Goal: Navigation & Orientation: Find specific page/section

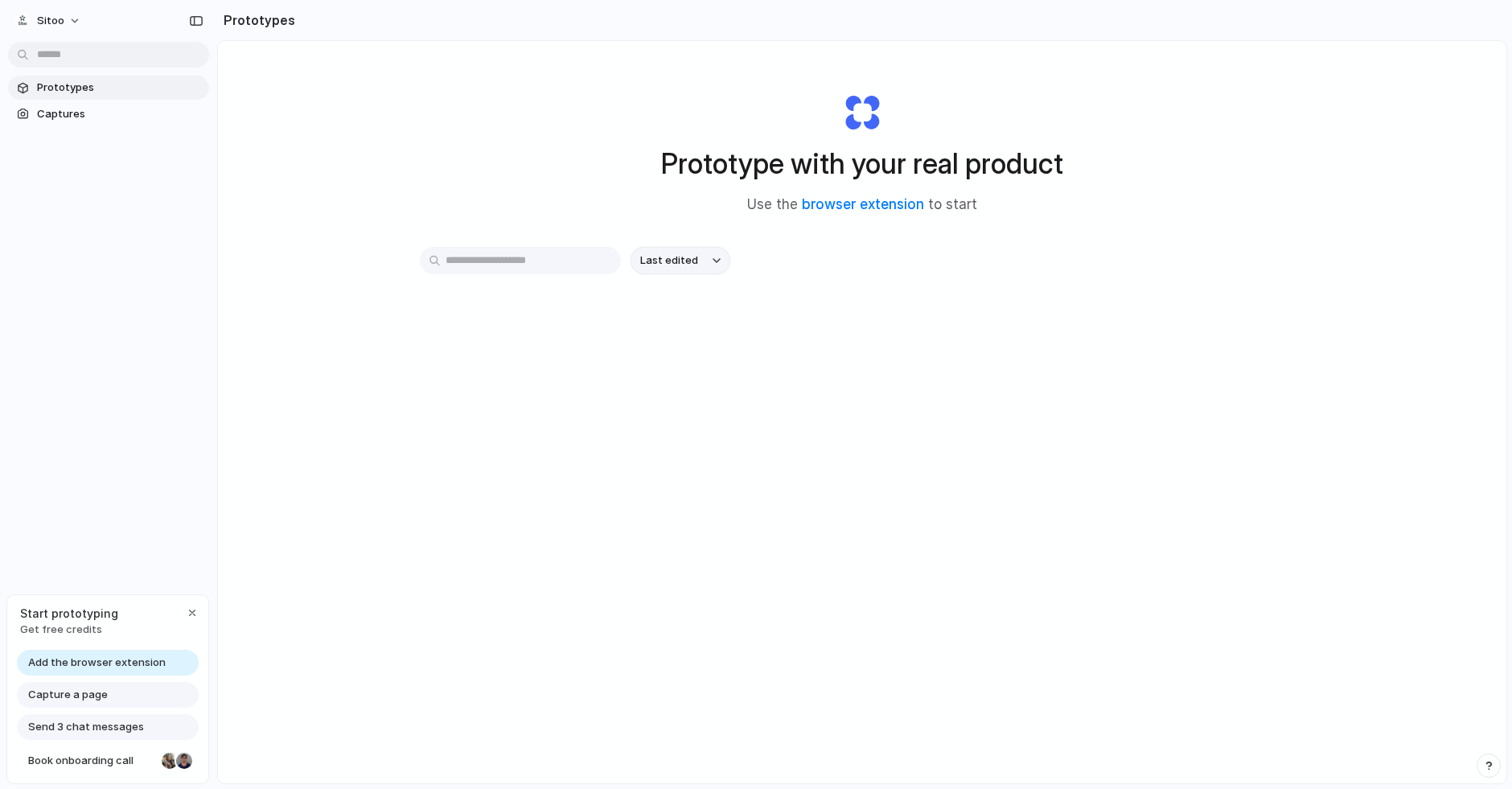
click at [716, 261] on div "button" at bounding box center [717, 260] width 9 height 7
click at [791, 261] on div "Last edited Last created Alphabetical" at bounding box center [756, 394] width 1512 height 789
click at [45, 116] on span "Captures" at bounding box center [119, 114] width 165 height 16
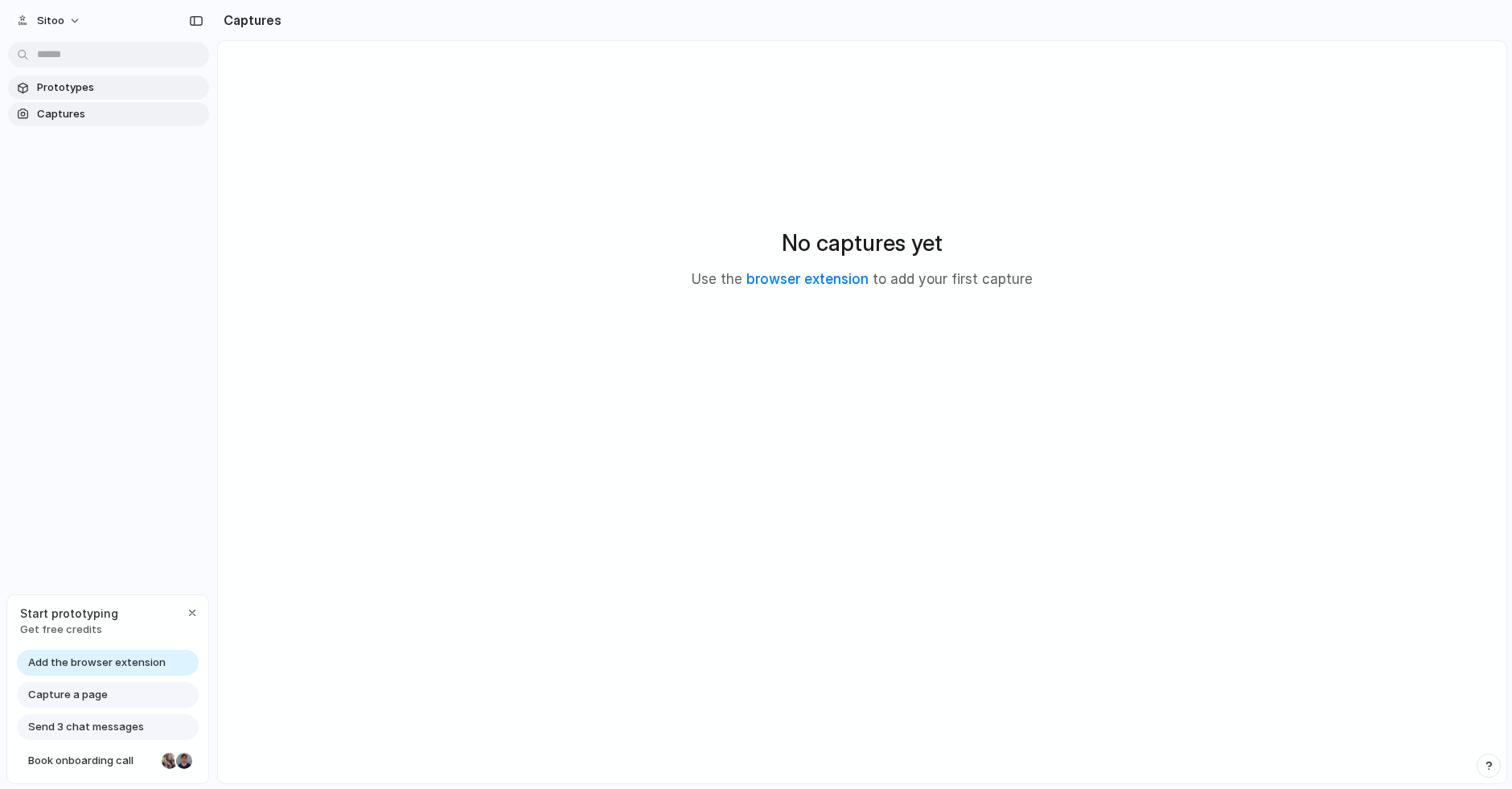
click at [56, 89] on span "Prototypes" at bounding box center [119, 87] width 165 height 16
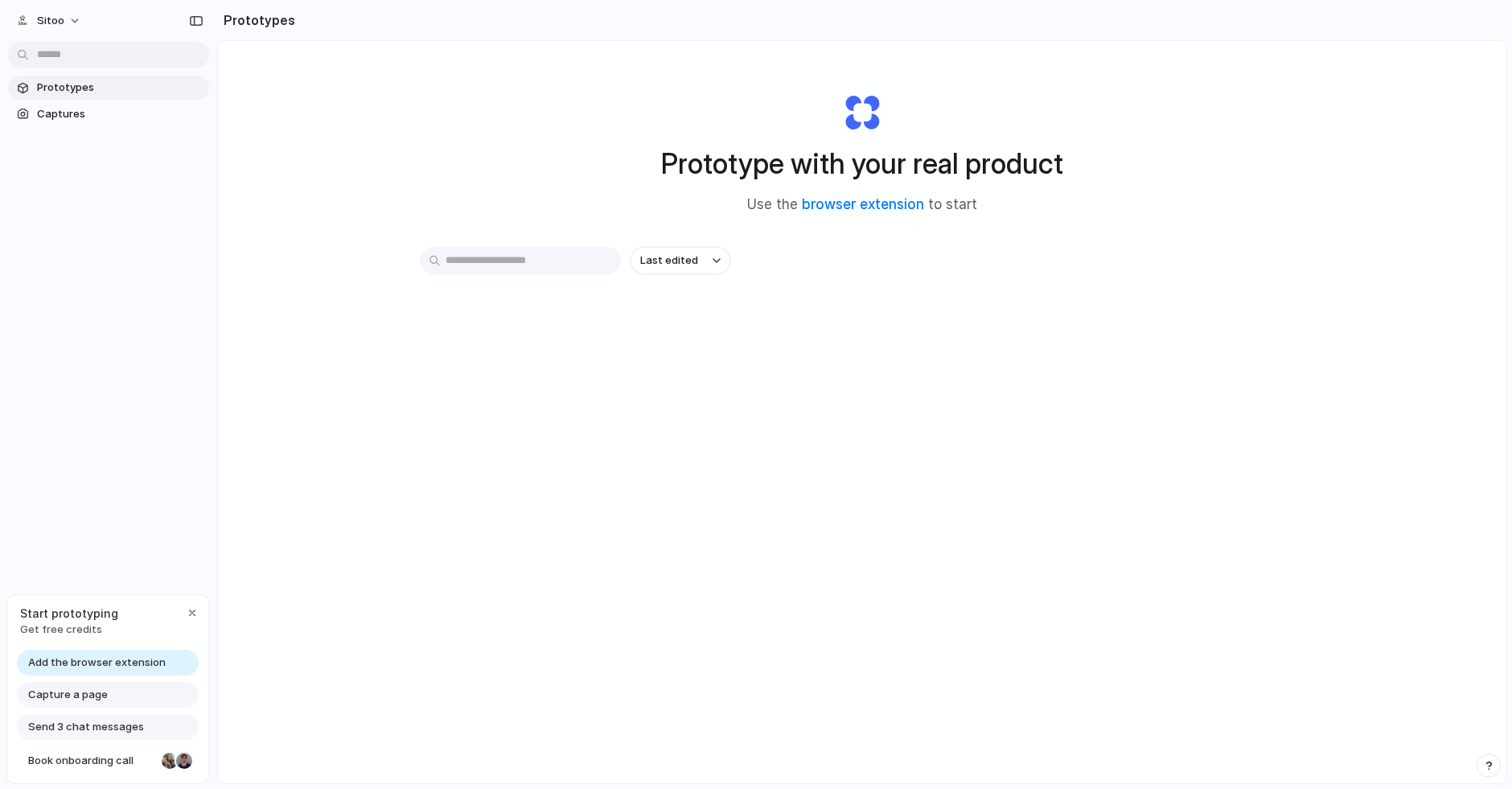
click at [153, 691] on div "Capture a page" at bounding box center [108, 694] width 182 height 26
click at [93, 691] on span "Capture a page" at bounding box center [68, 694] width 79 height 16
click at [127, 114] on span "Captures" at bounding box center [119, 114] width 165 height 16
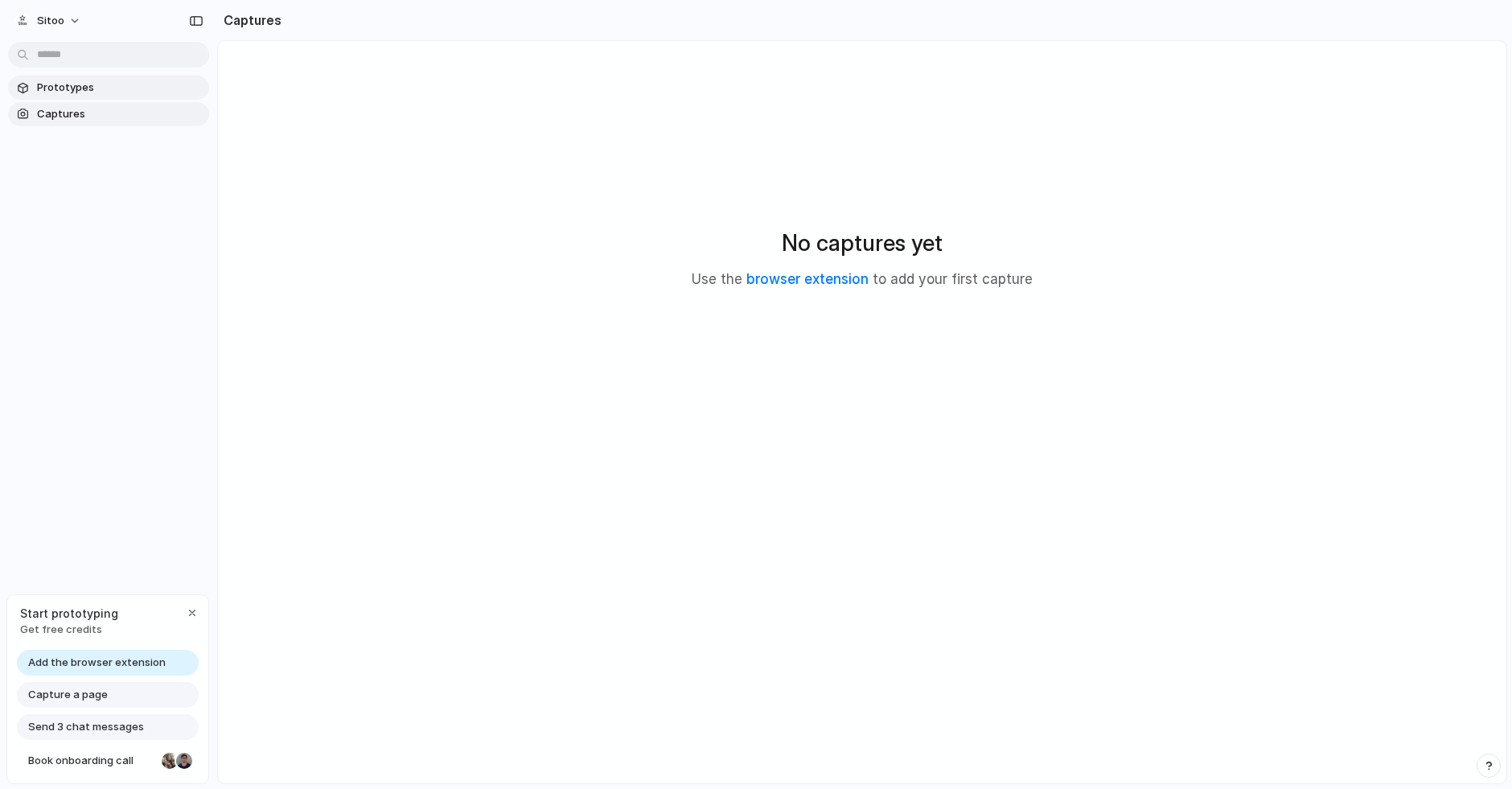
click at [115, 95] on span "Prototypes" at bounding box center [119, 87] width 165 height 16
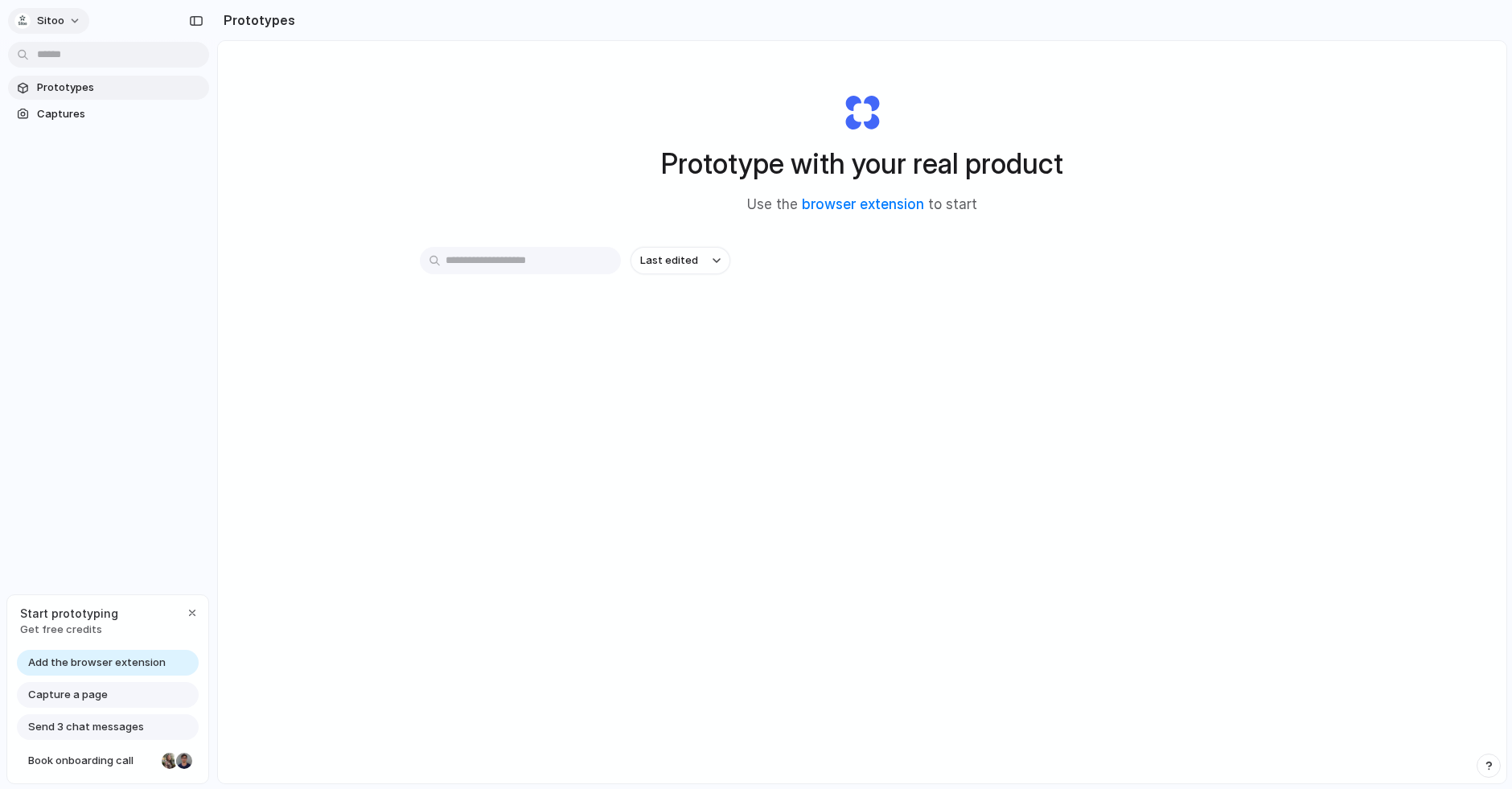
click at [66, 23] on button "Sitoo" at bounding box center [49, 21] width 81 height 26
click at [66, 23] on div "Settings Invite members Change theme Sign out" at bounding box center [756, 394] width 1512 height 789
click at [78, 21] on button "Sitoo" at bounding box center [49, 21] width 81 height 26
click at [128, 29] on div "Settings Invite members Change theme Sign out" at bounding box center [756, 394] width 1512 height 789
